Goal: Communication & Community: Ask a question

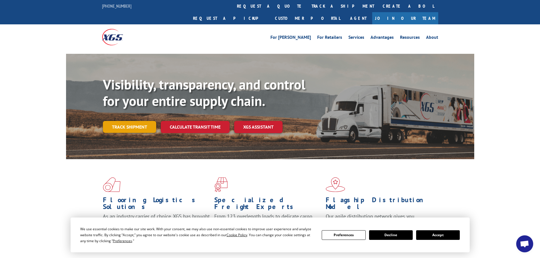
click at [146, 121] on link "Track shipment" at bounding box center [129, 127] width 53 height 12
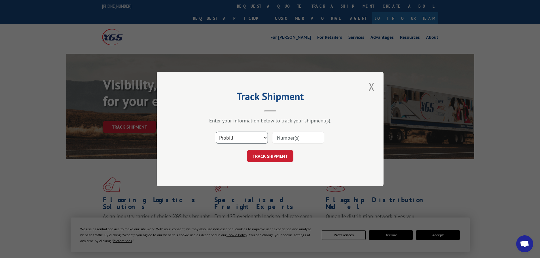
click at [255, 138] on select "Select category... Probill BOL PO" at bounding box center [242, 138] width 52 height 12
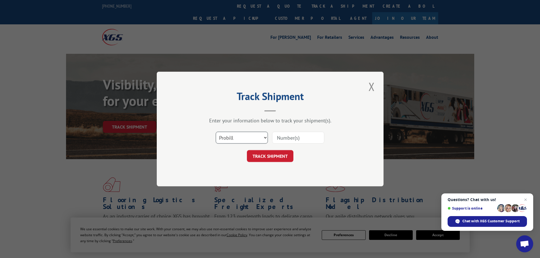
select select "bol"
click at [216, 132] on select "Select category... Probill BOL PO" at bounding box center [242, 138] width 52 height 12
click at [279, 139] on input at bounding box center [298, 138] width 52 height 12
paste input "AA04874681"
type input "AA04874681"
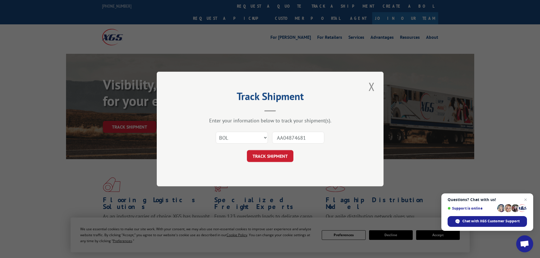
click at [281, 158] on button "TRACK SHIPMENT" at bounding box center [270, 156] width 47 height 12
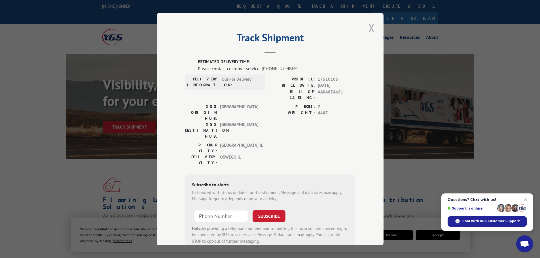
click at [371, 27] on button "Close modal" at bounding box center [372, 28] width 10 height 16
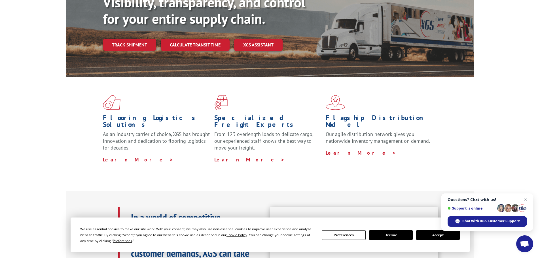
scroll to position [85, 0]
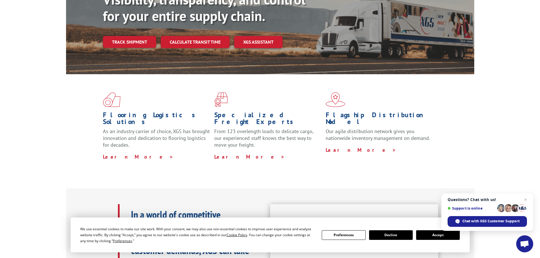
click at [426, 235] on button "Accept" at bounding box center [438, 236] width 44 height 10
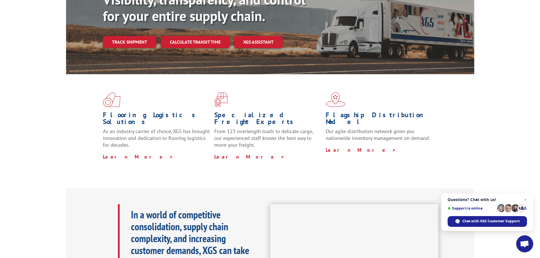
scroll to position [0, 0]
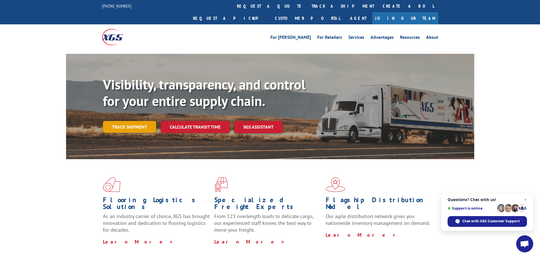
click at [143, 121] on link "Track shipment" at bounding box center [129, 127] width 53 height 12
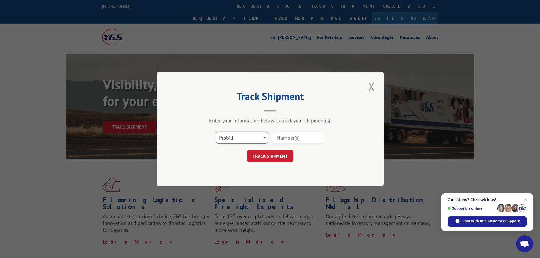
click at [248, 138] on select "Select category... Probill BOL PO" at bounding box center [242, 138] width 52 height 12
select select "bol"
click at [216, 132] on select "Select category... Probill BOL PO" at bounding box center [242, 138] width 52 height 12
click at [285, 140] on input at bounding box center [298, 138] width 52 height 12
paste input "AA04874681"
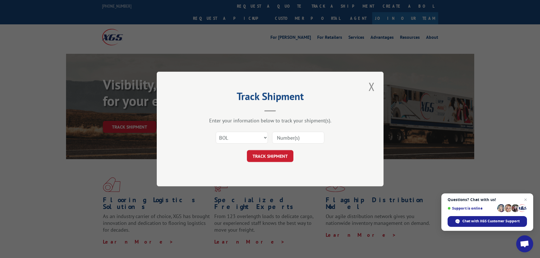
type input "AA04874681"
click button "TRACK SHIPMENT" at bounding box center [270, 156] width 47 height 12
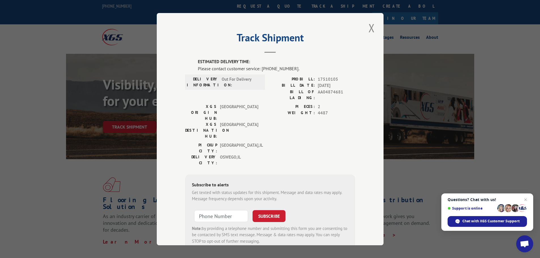
click at [245, 85] on span "Out For Delivery" at bounding box center [241, 82] width 38 height 12
click at [473, 219] on span "Chat with XGS Customer Support" at bounding box center [490, 221] width 57 height 5
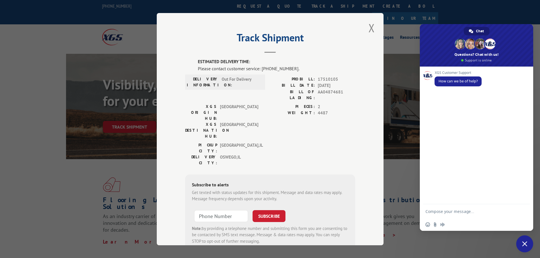
click at [457, 213] on textarea "Compose your message..." at bounding box center [471, 211] width 91 height 14
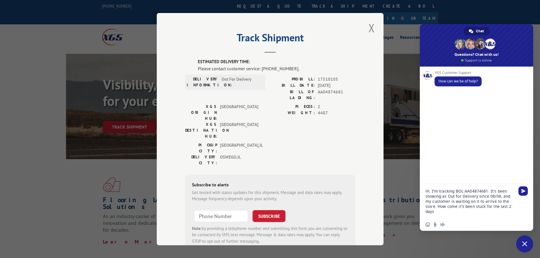
type textarea "Hi, I'm tracking BOL AA04874681. It's been showing as Out for Delivery since 08…"
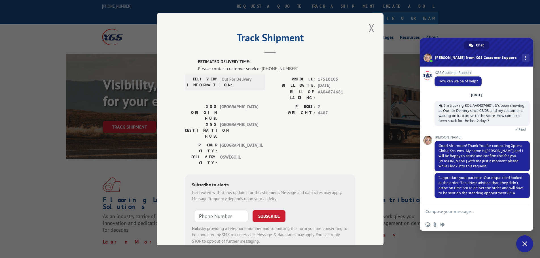
scroll to position [5, 0]
click at [454, 212] on textarea "Compose your message..." at bounding box center [471, 211] width 91 height 14
click at [440, 210] on textarea "Compose your message..." at bounding box center [471, 211] width 91 height 14
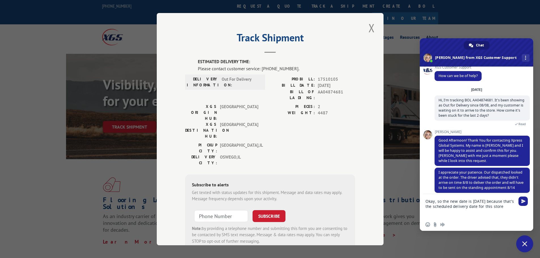
type textarea "Okay, so the new date is [DATE] because that's the scheduled delivery date for …"
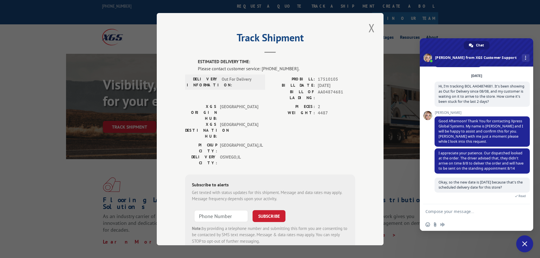
scroll to position [36, 0]
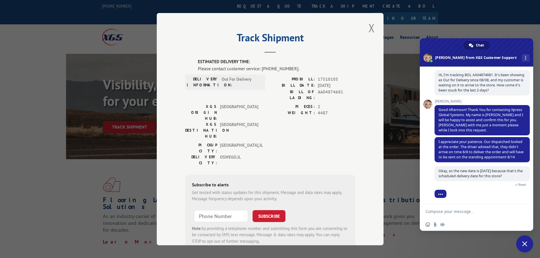
click at [439, 211] on textarea "Compose your message..." at bounding box center [471, 211] width 91 height 14
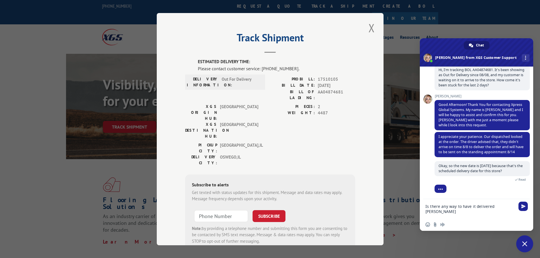
scroll to position [54, 0]
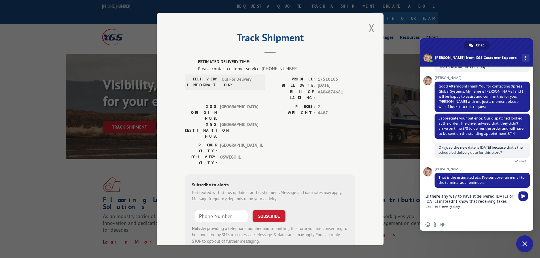
type textarea "Is there any way to have it delivered [DATE] or [DATE] instead? I know that rec…"
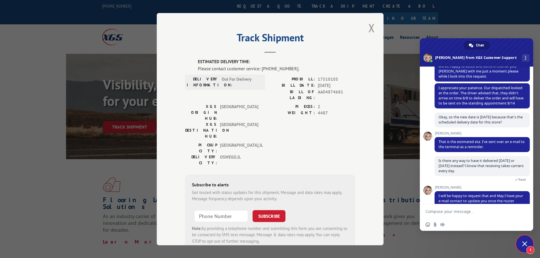
scroll to position [103, 0]
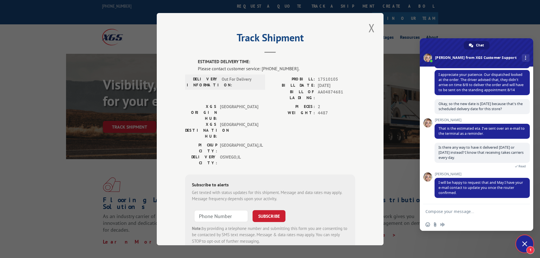
click at [467, 210] on textarea "Compose your message..." at bounding box center [471, 211] width 91 height 14
type textarea "[PERSON_NAME][EMAIL_ADDRESS][DOMAIN_NAME]"
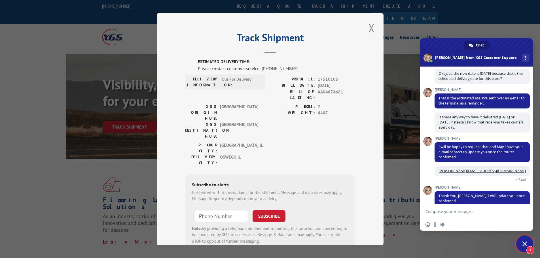
scroll to position [141, 0]
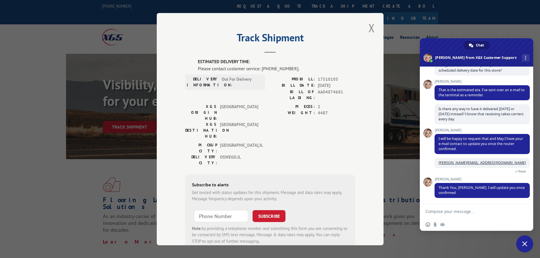
click at [475, 212] on textarea "Compose your message..." at bounding box center [471, 211] width 91 height 14
type textarea "Thank you so much for your help!"
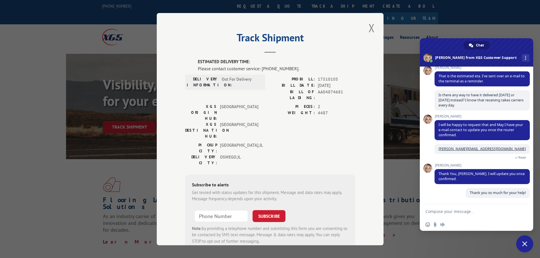
scroll to position [155, 0]
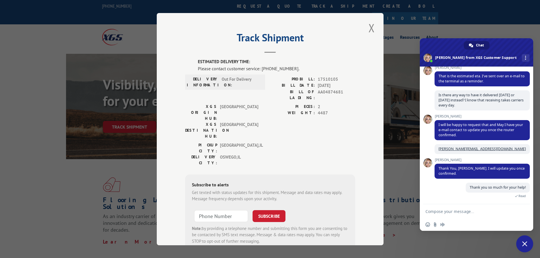
click at [527, 242] on span "Close chat" at bounding box center [524, 244] width 5 height 5
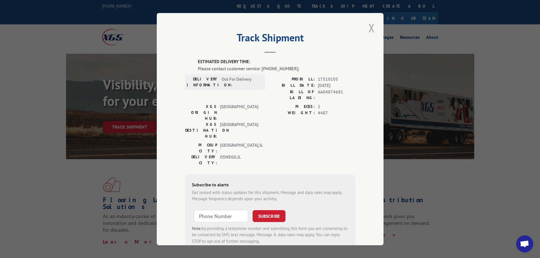
click at [369, 28] on button "Close modal" at bounding box center [372, 28] width 10 height 16
